Goal: Information Seeking & Learning: Find specific fact

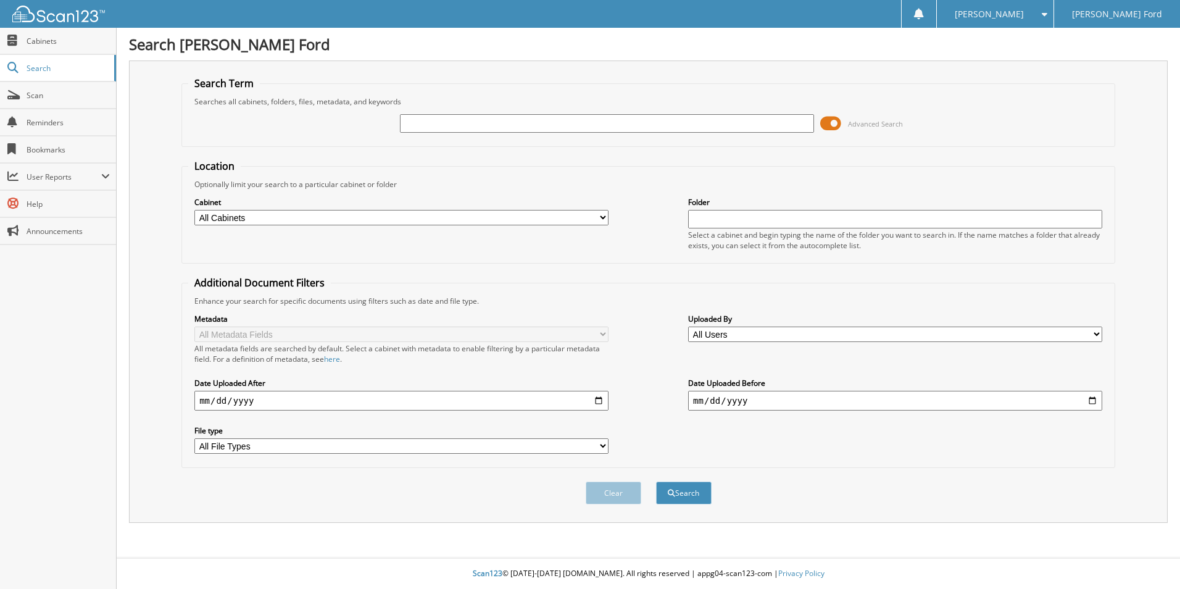
click at [415, 124] on input "text" at bounding box center [607, 123] width 414 height 19
type input "703204"
click at [656, 481] on button "Search" at bounding box center [684, 492] width 56 height 23
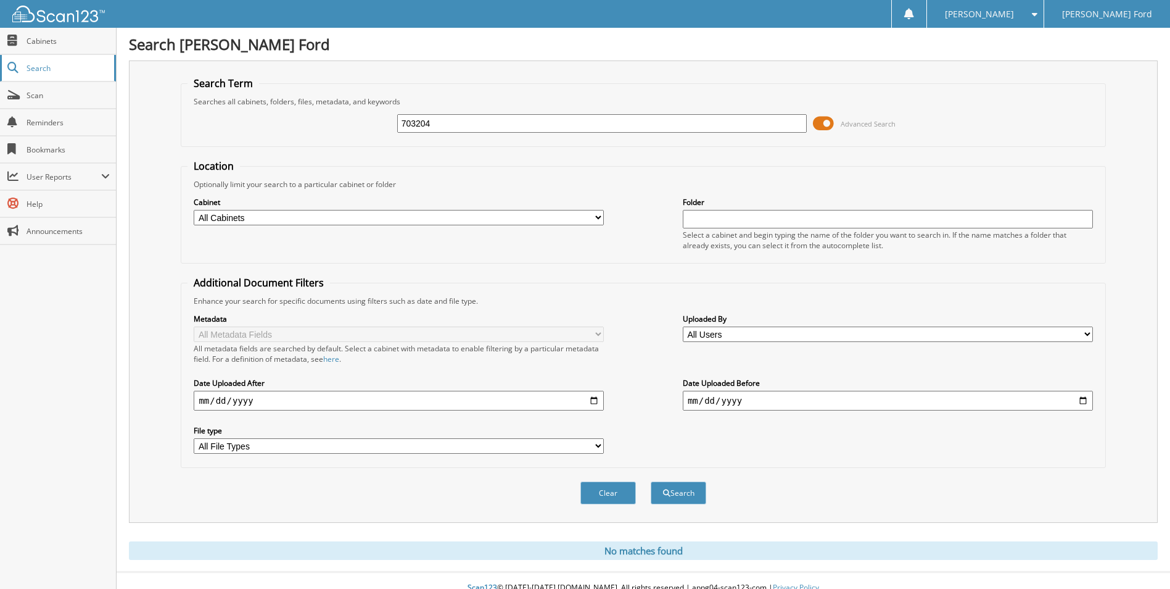
click at [44, 70] on span "Search" at bounding box center [67, 68] width 81 height 10
